Goal: Navigation & Orientation: Go to known website

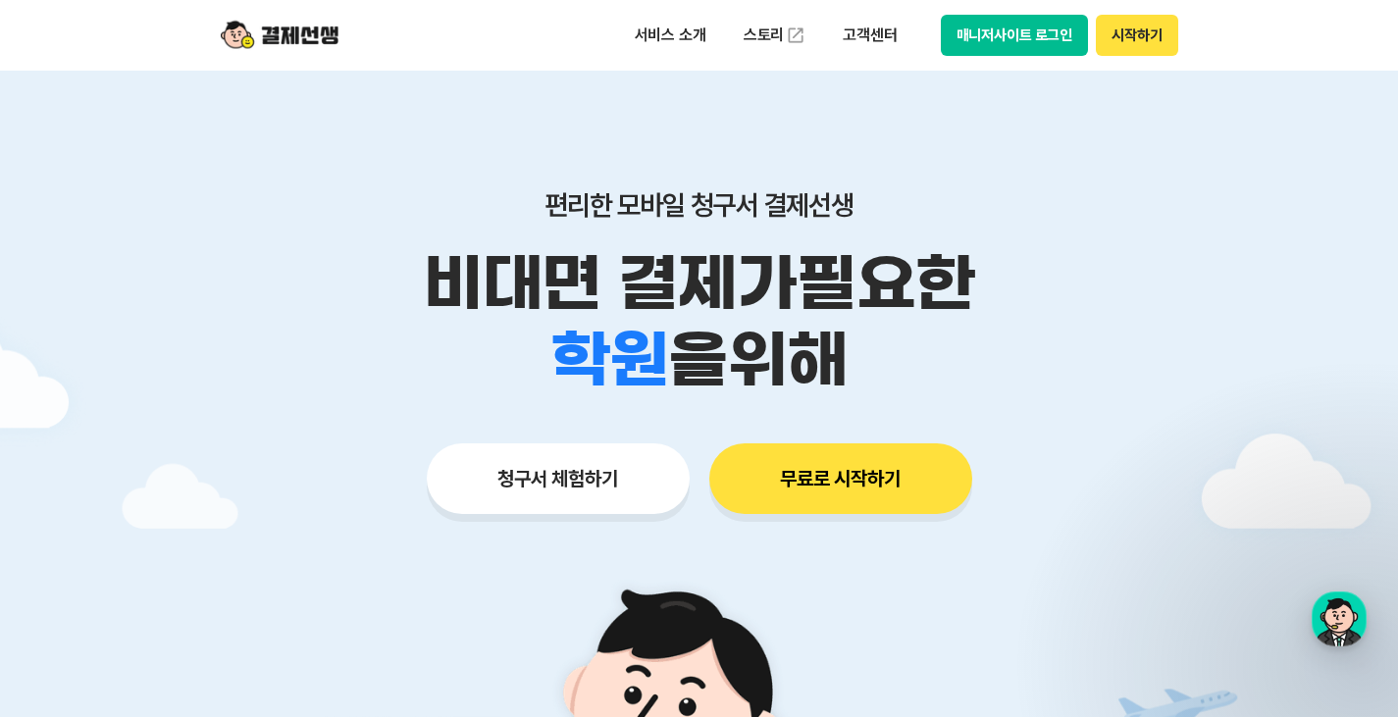
click at [1171, 33] on button "시작하기" at bounding box center [1136, 35] width 81 height 41
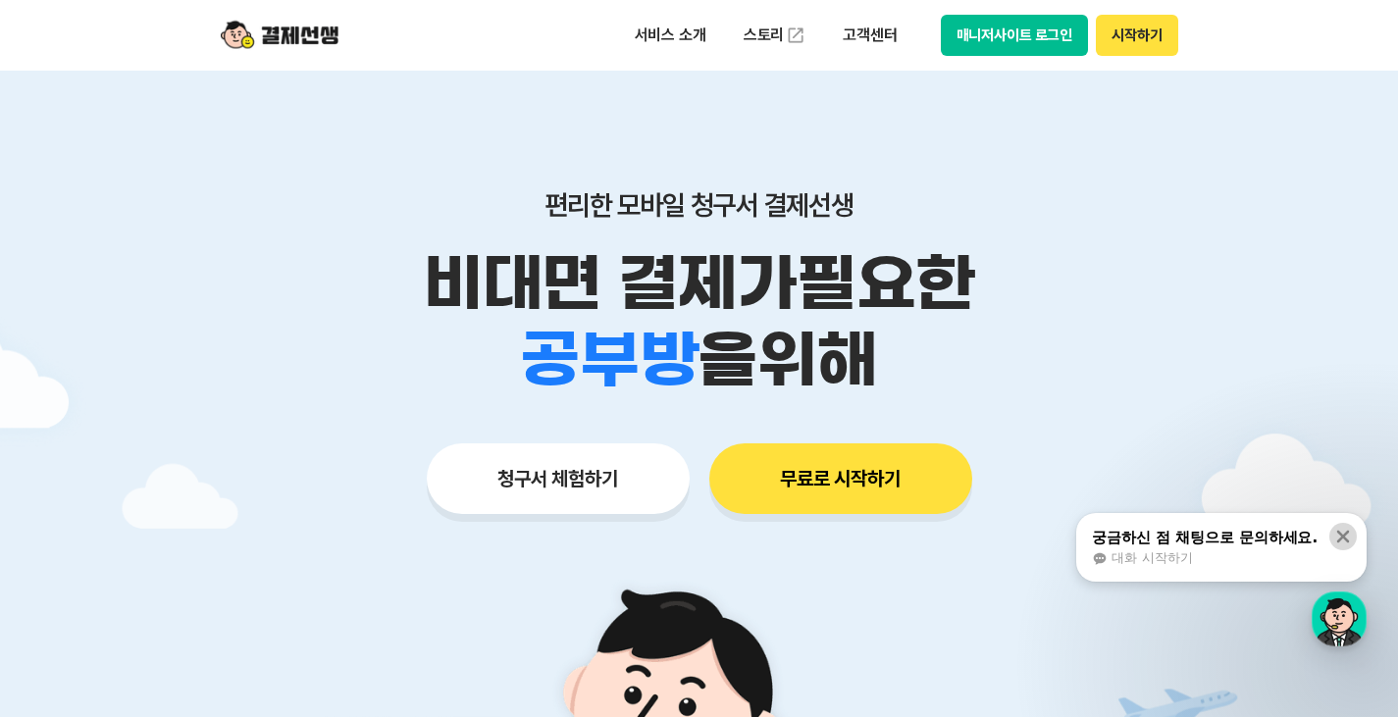
click at [1353, 539] on button at bounding box center [1342, 536] width 27 height 27
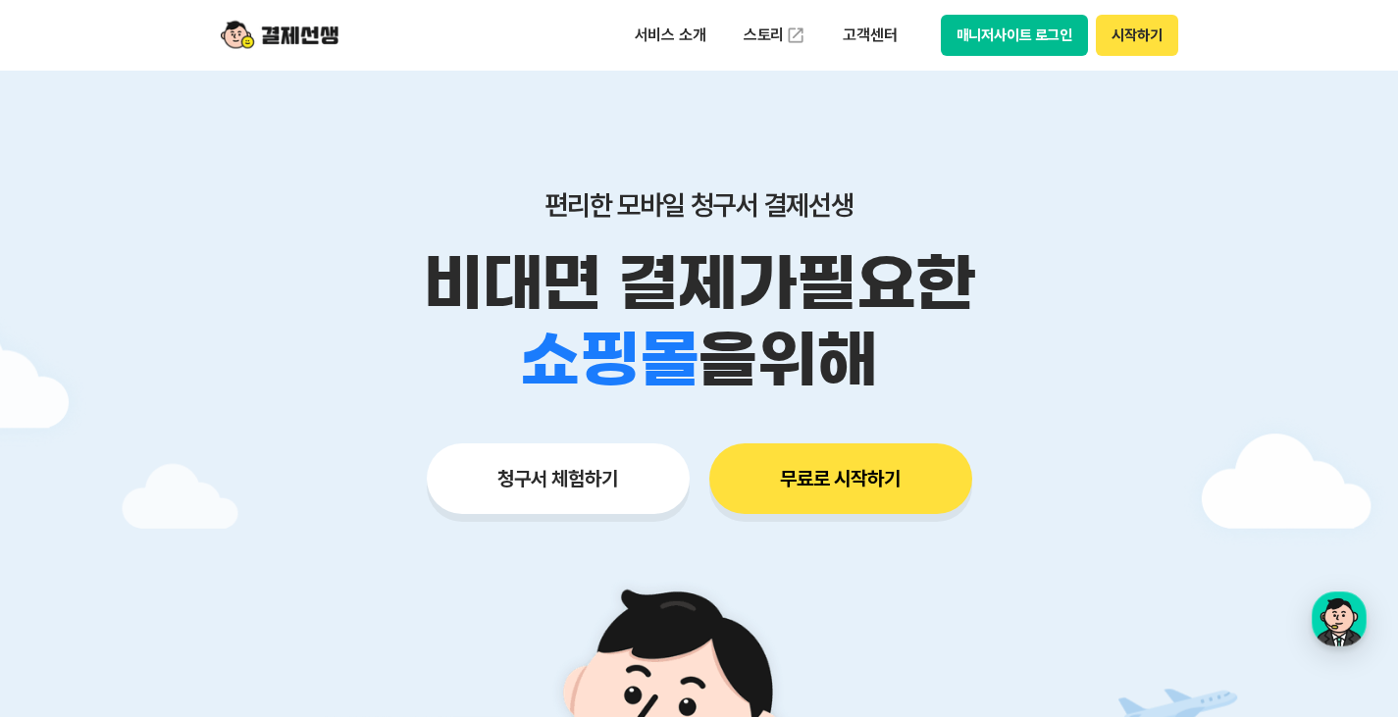
click at [1144, 37] on button "시작하기" at bounding box center [1136, 35] width 81 height 41
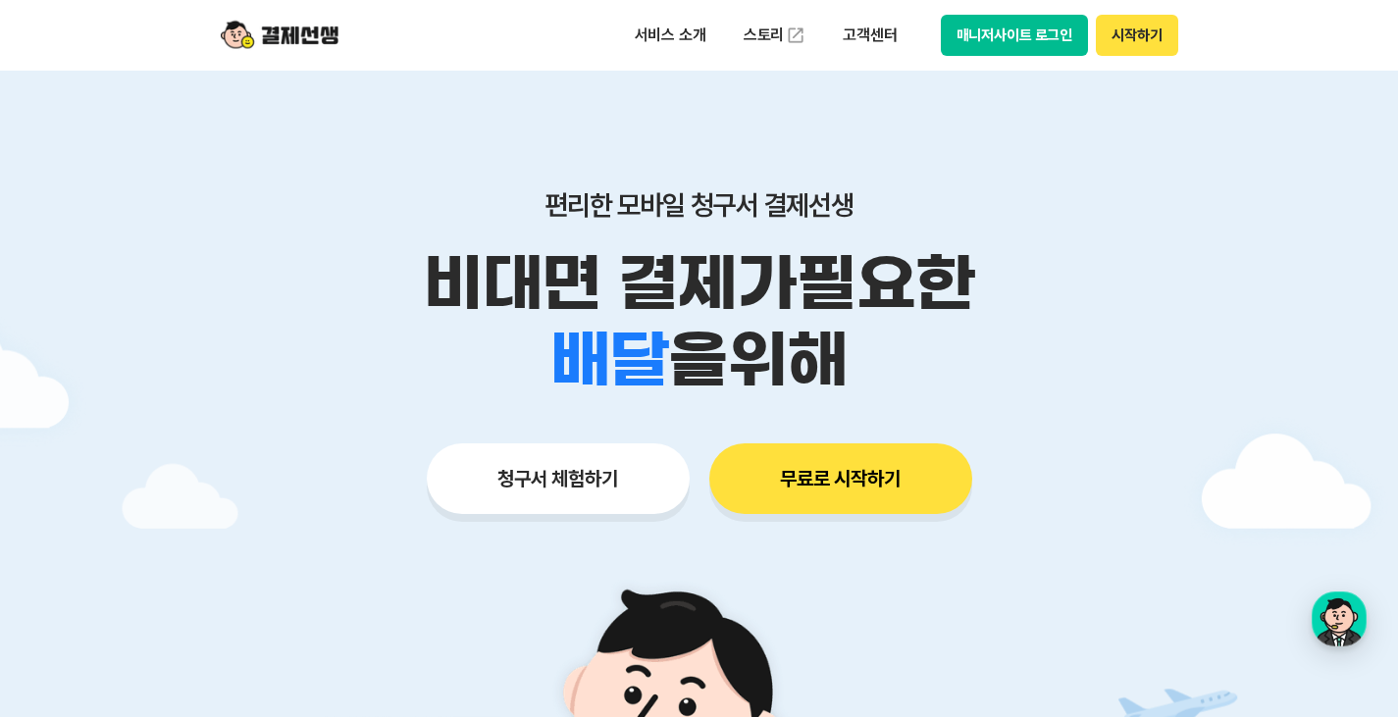
click at [1023, 30] on button "매니저사이트 로그인" at bounding box center [1015, 35] width 148 height 41
